Goal: Find specific page/section: Locate a particular part of the current website

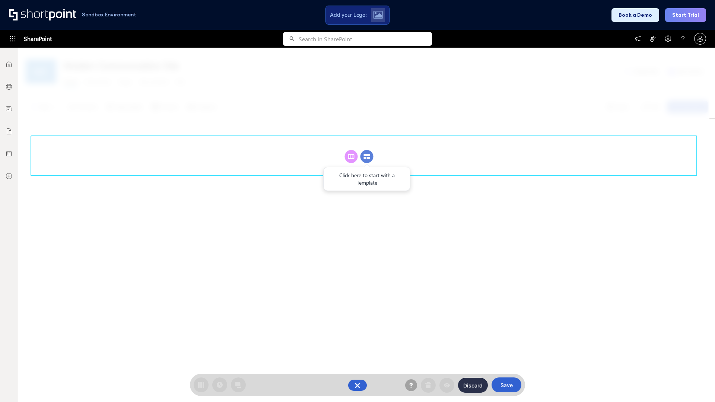
click at [367, 156] on circle at bounding box center [367, 156] width 13 height 13
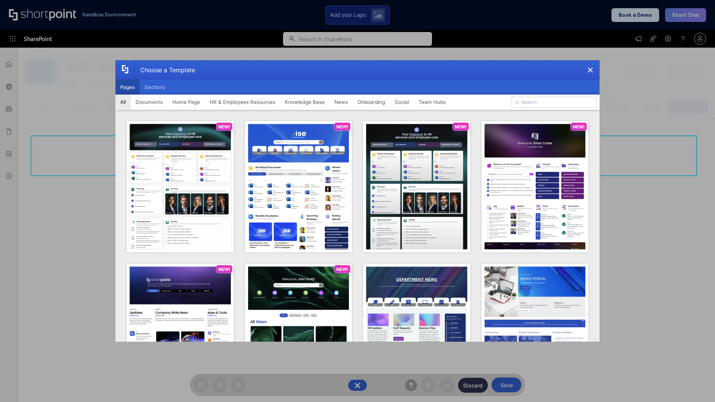
click at [127, 87] on button "Pages" at bounding box center [127, 87] width 24 height 15
type input "Intranet Layout 3"
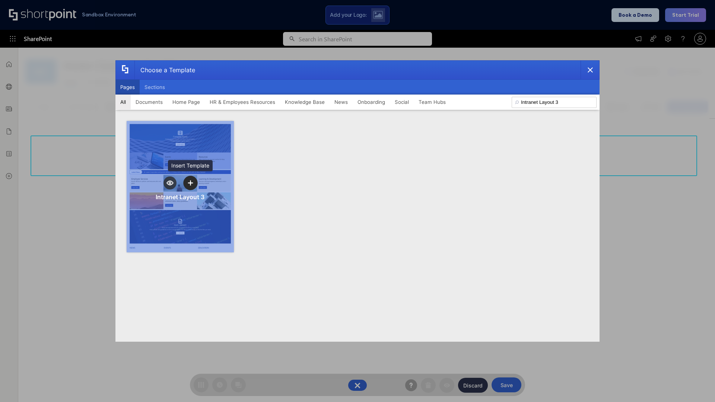
click at [190, 183] on icon "template selector" at bounding box center [190, 182] width 5 height 5
